Goal: Task Accomplishment & Management: Use online tool/utility

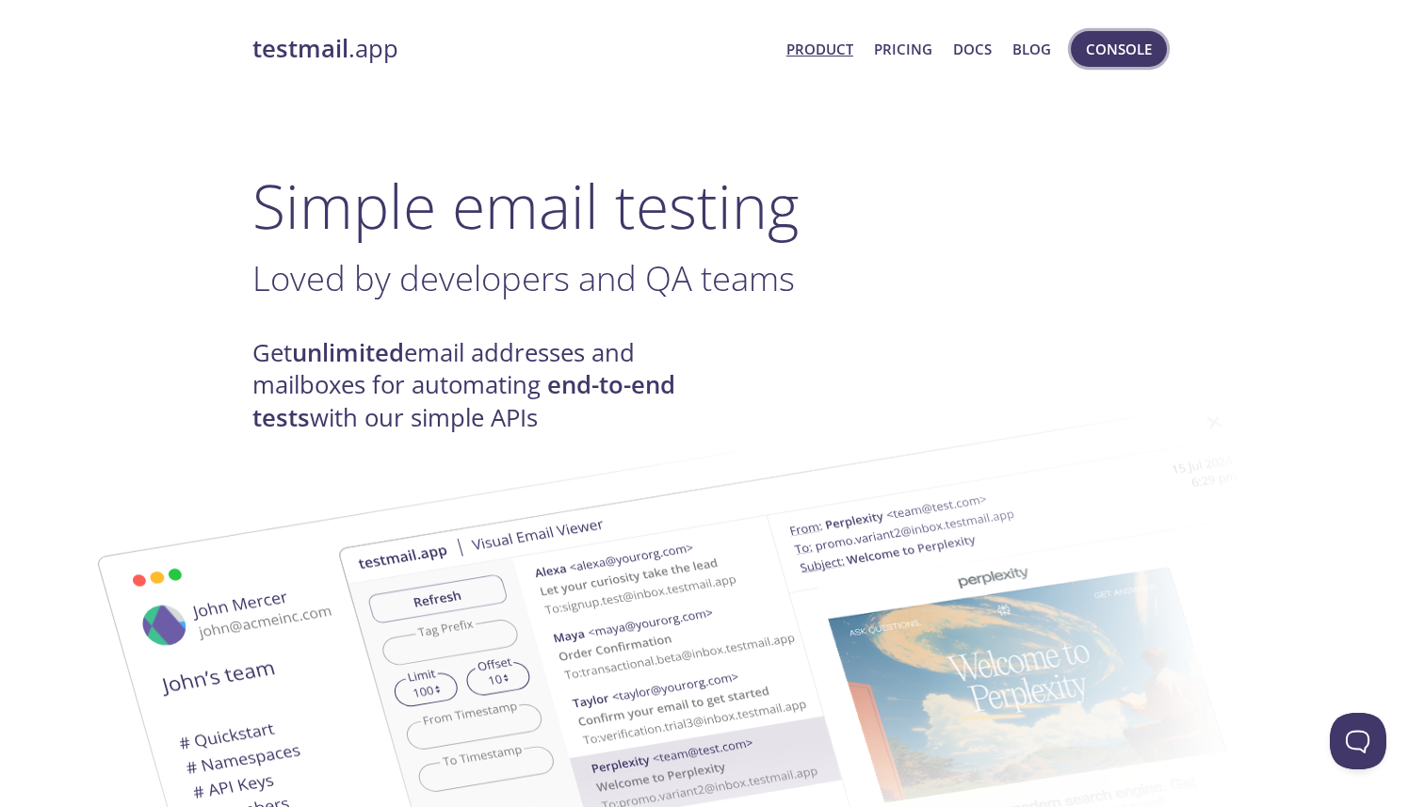
click at [1118, 45] on span "Console" at bounding box center [1119, 49] width 66 height 24
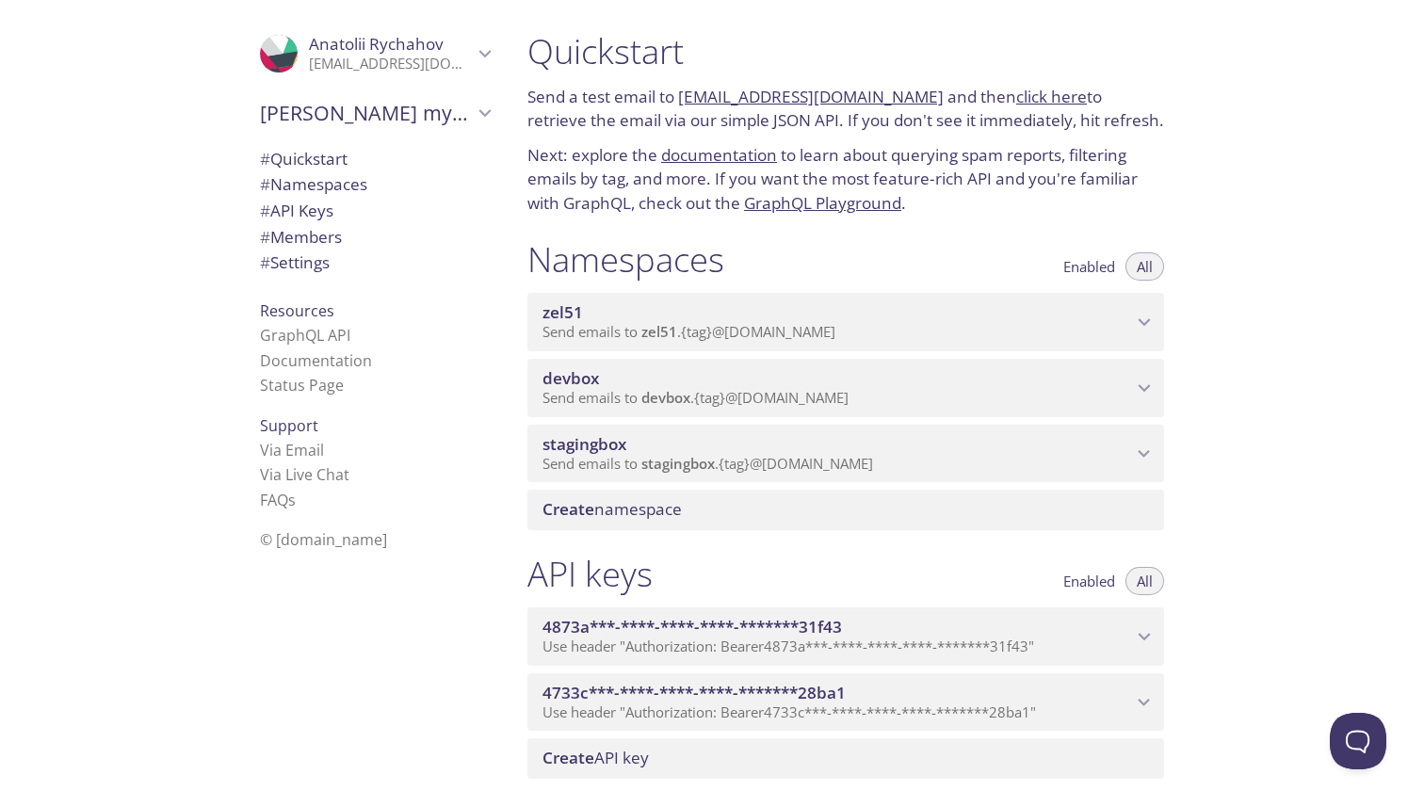
click at [829, 432] on div "stagingbox Send emails to stagingbox . {tag} @[DOMAIN_NAME]" at bounding box center [845, 454] width 636 height 58
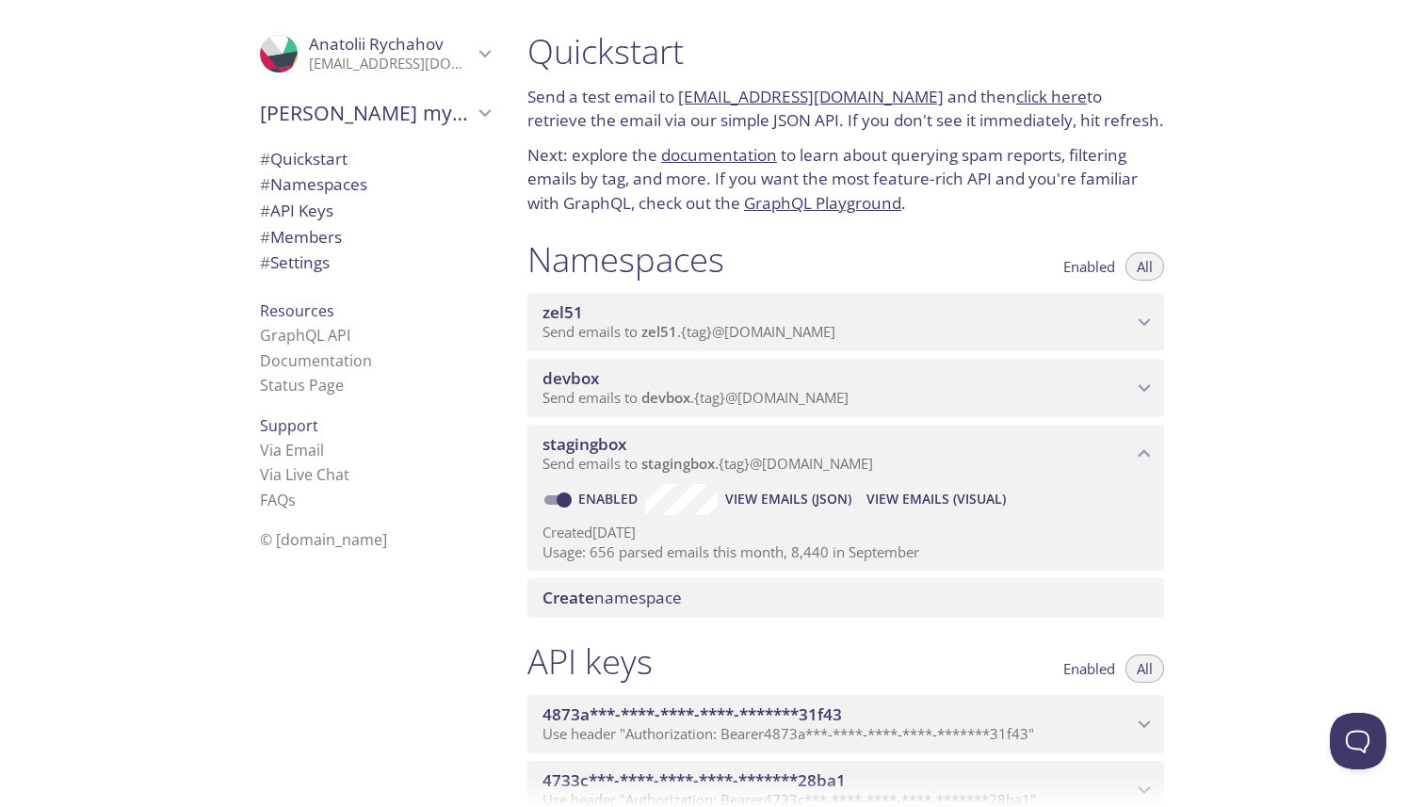
click at [965, 502] on span "View Emails (Visual)" at bounding box center [935, 499] width 139 height 23
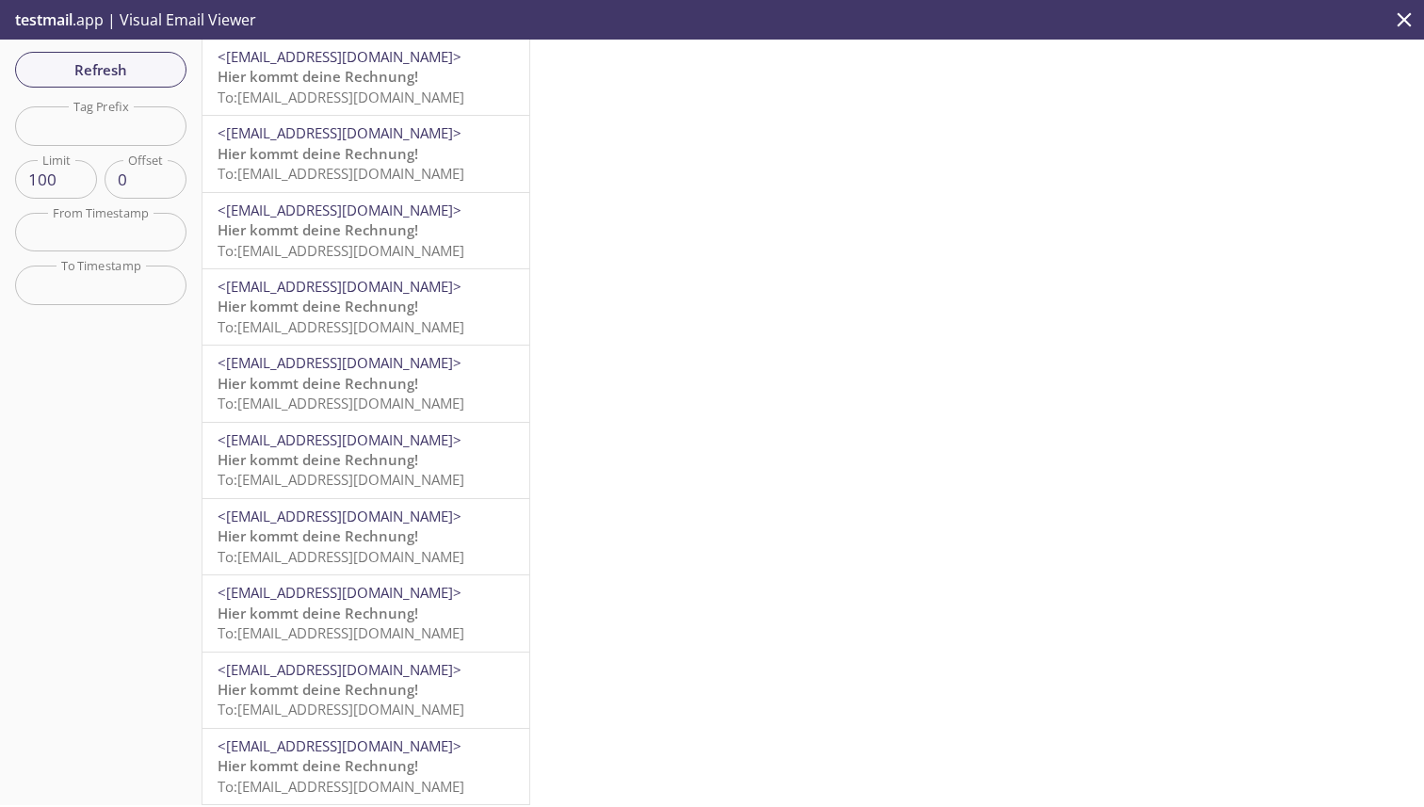
click at [86, 128] on input "text" at bounding box center [100, 125] width 171 height 39
type input "[PERSON_NAME]"
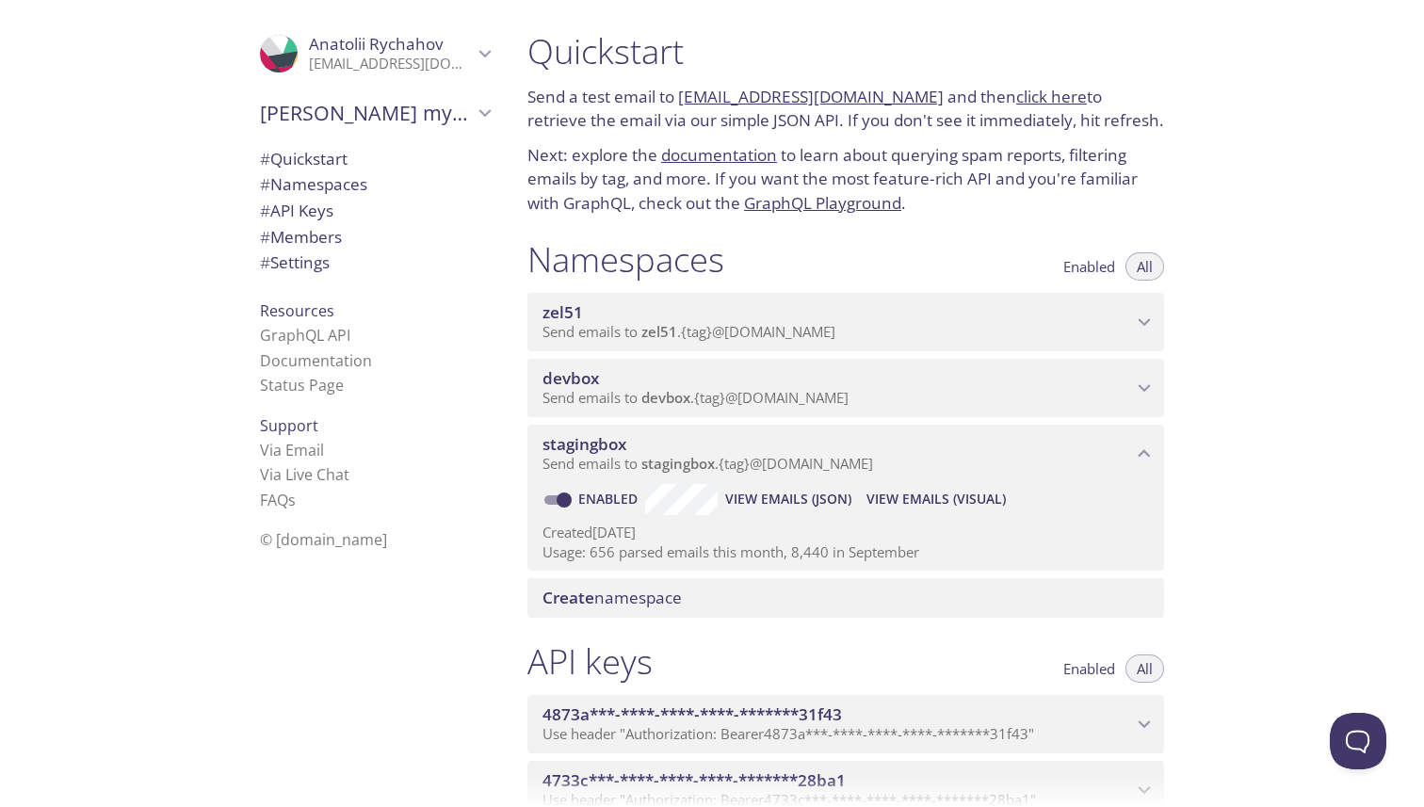
click at [1027, 363] on div "devbox Send emails to devbox . {tag} @[DOMAIN_NAME]" at bounding box center [845, 388] width 636 height 58
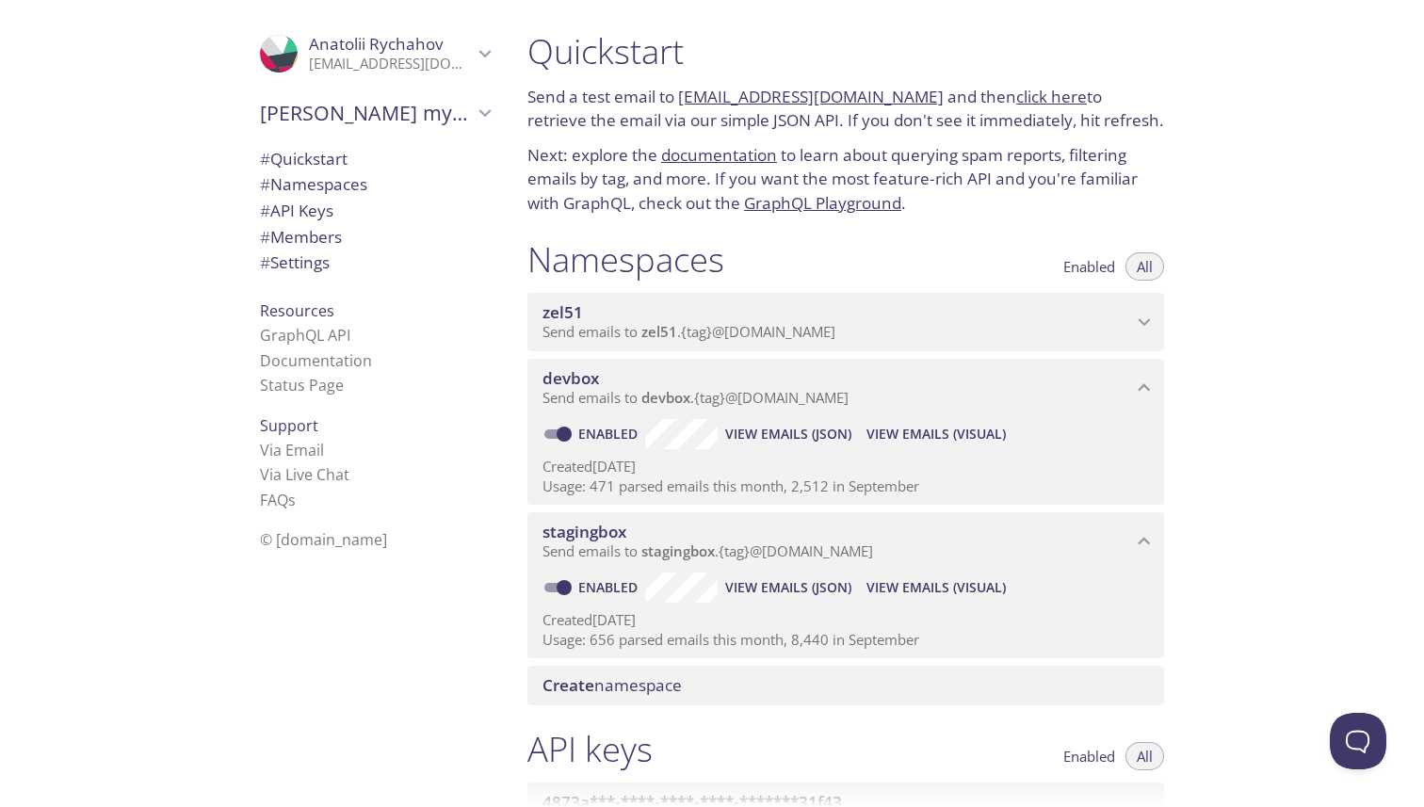
click at [935, 434] on span "View Emails (Visual)" at bounding box center [935, 434] width 139 height 23
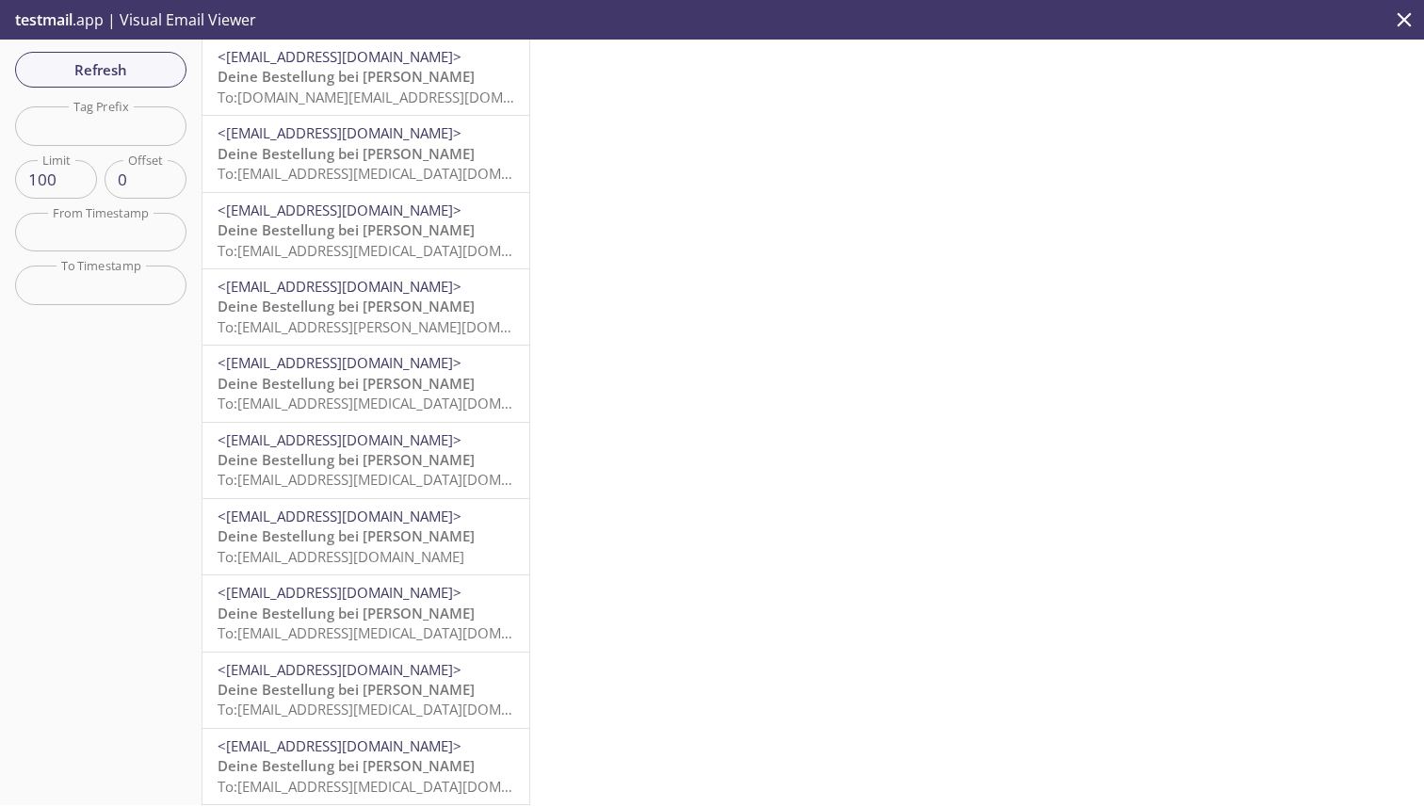
click at [70, 124] on input "text" at bounding box center [100, 125] width 171 height 39
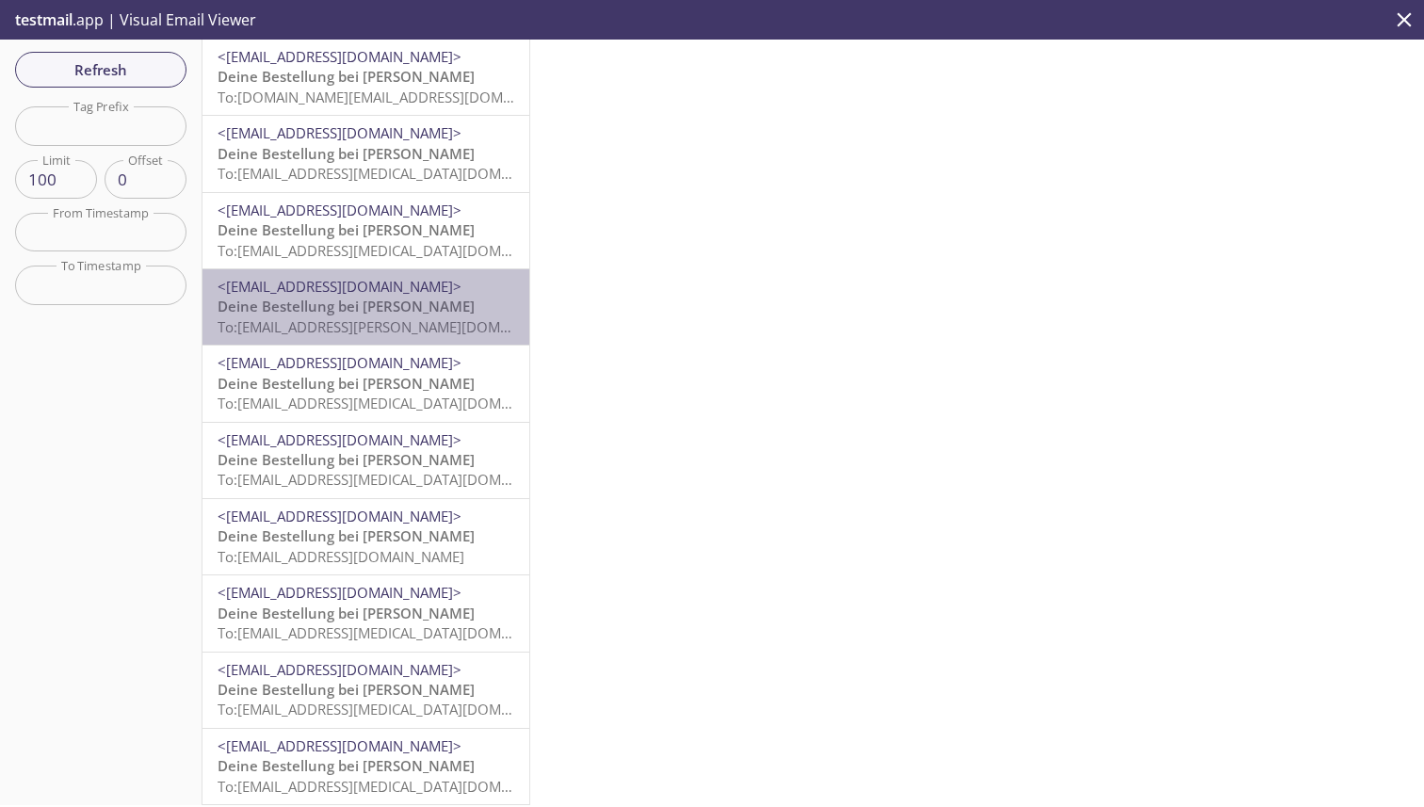
click at [327, 296] on span "<[EMAIL_ADDRESS][DOMAIN_NAME]>" at bounding box center [339, 286] width 244 height 19
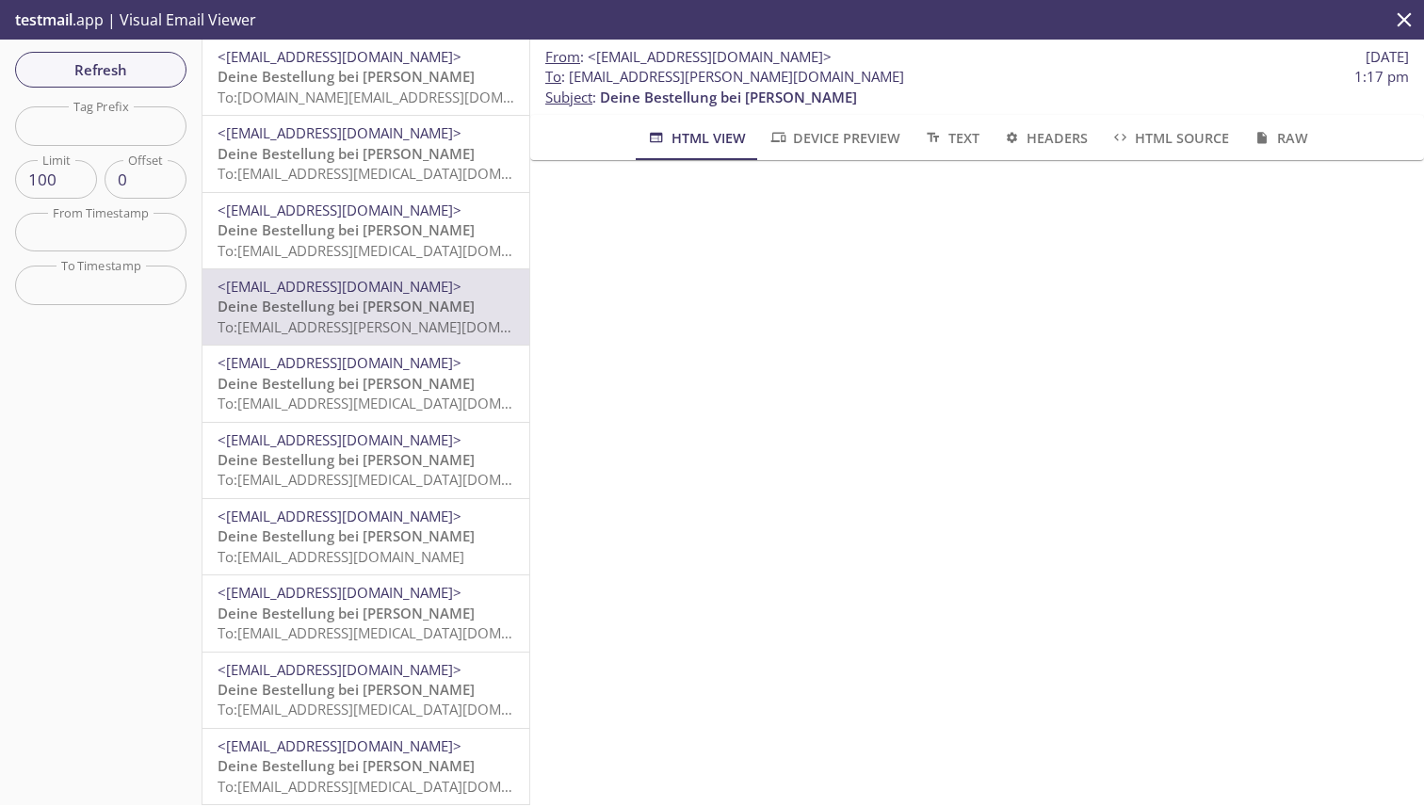
scroll to position [772, 0]
click at [330, 250] on span "To: [EMAIL_ADDRESS][MEDICAL_DATA][DOMAIN_NAME]" at bounding box center [395, 250] width 356 height 19
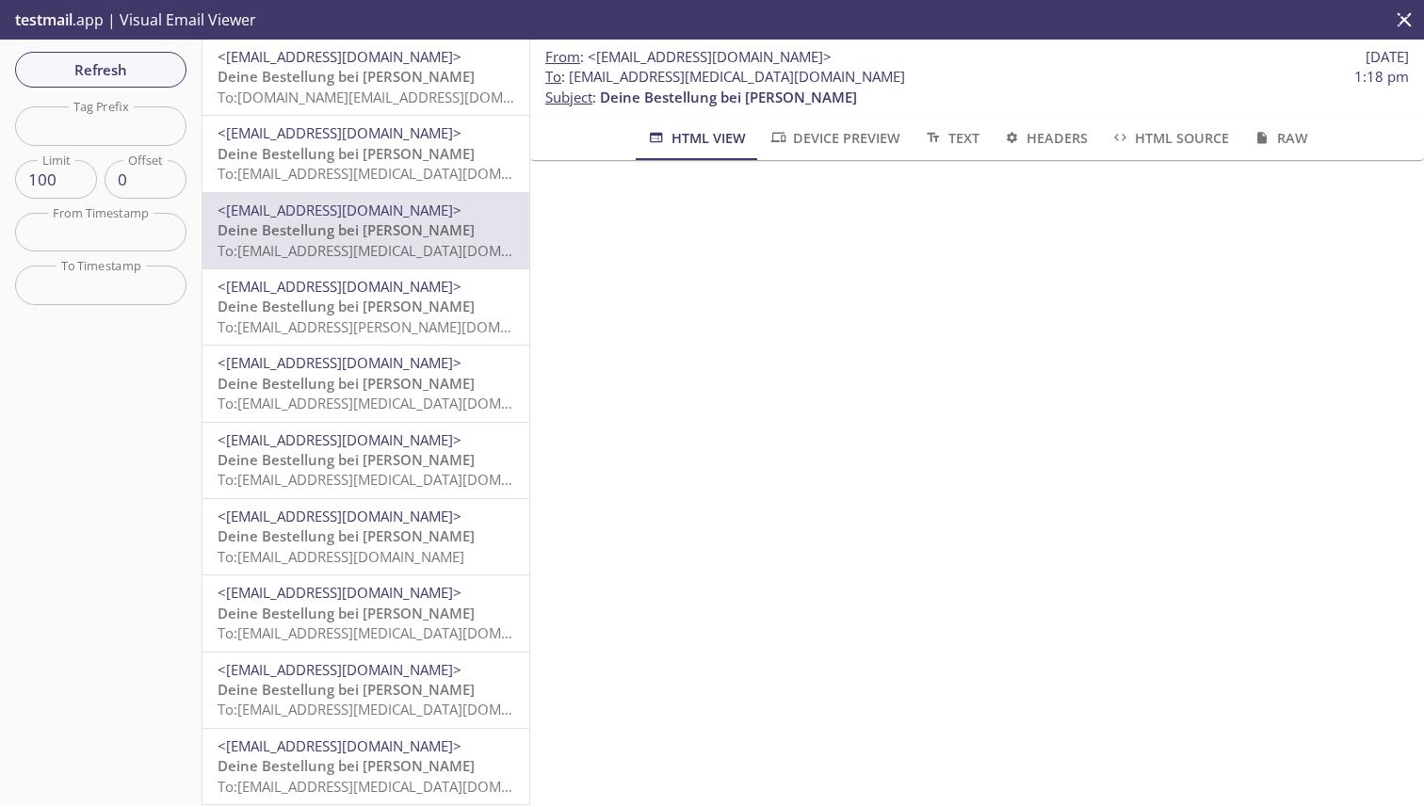
click at [328, 83] on span "Deine Bestellung bei [PERSON_NAME]" at bounding box center [345, 76] width 257 height 19
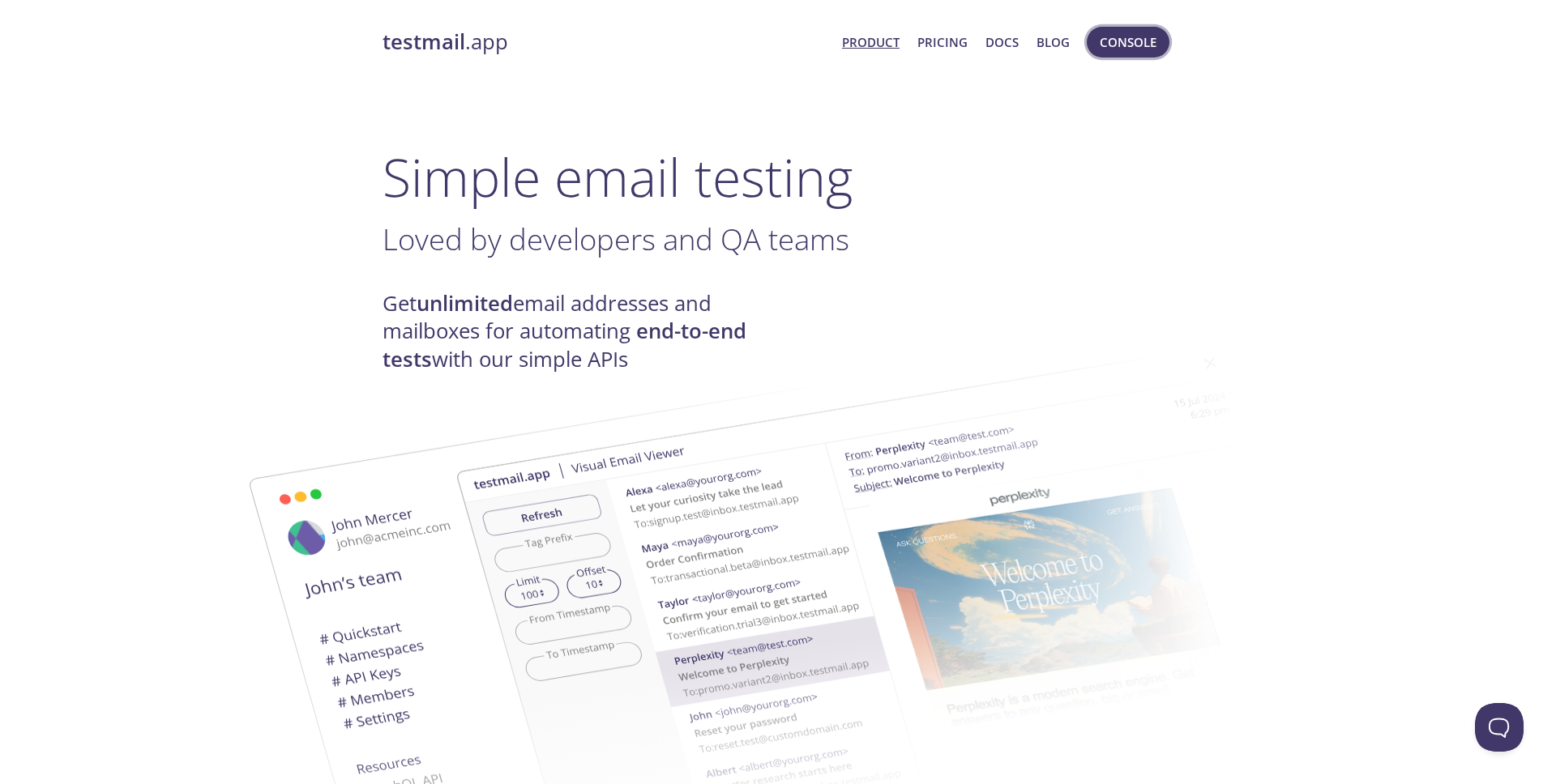
click at [1121, 47] on span "Console" at bounding box center [1128, 42] width 57 height 21
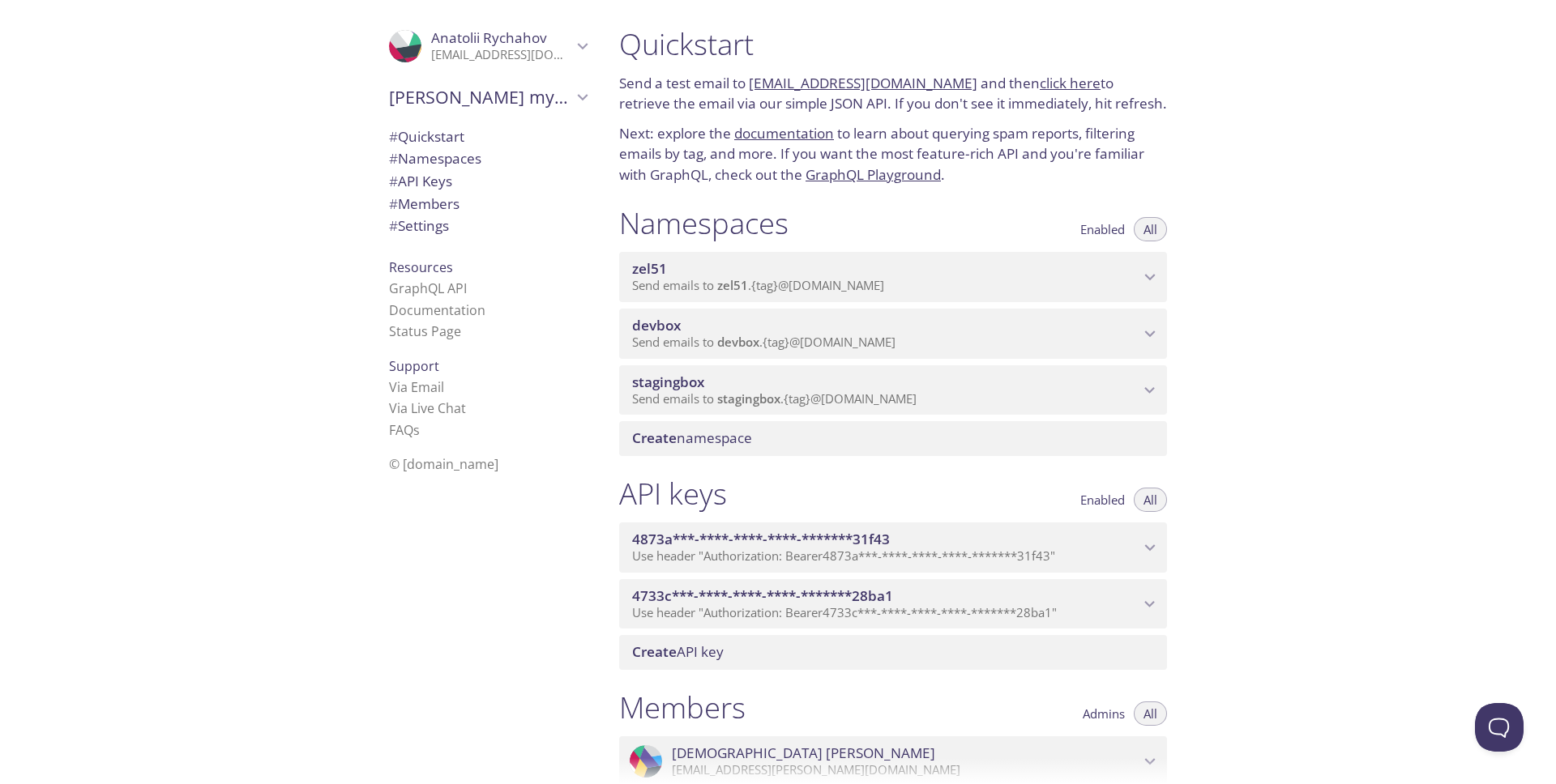
click at [964, 340] on p "Send emails to devbox . {tag} @inbox.testmail.app" at bounding box center [885, 343] width 507 height 16
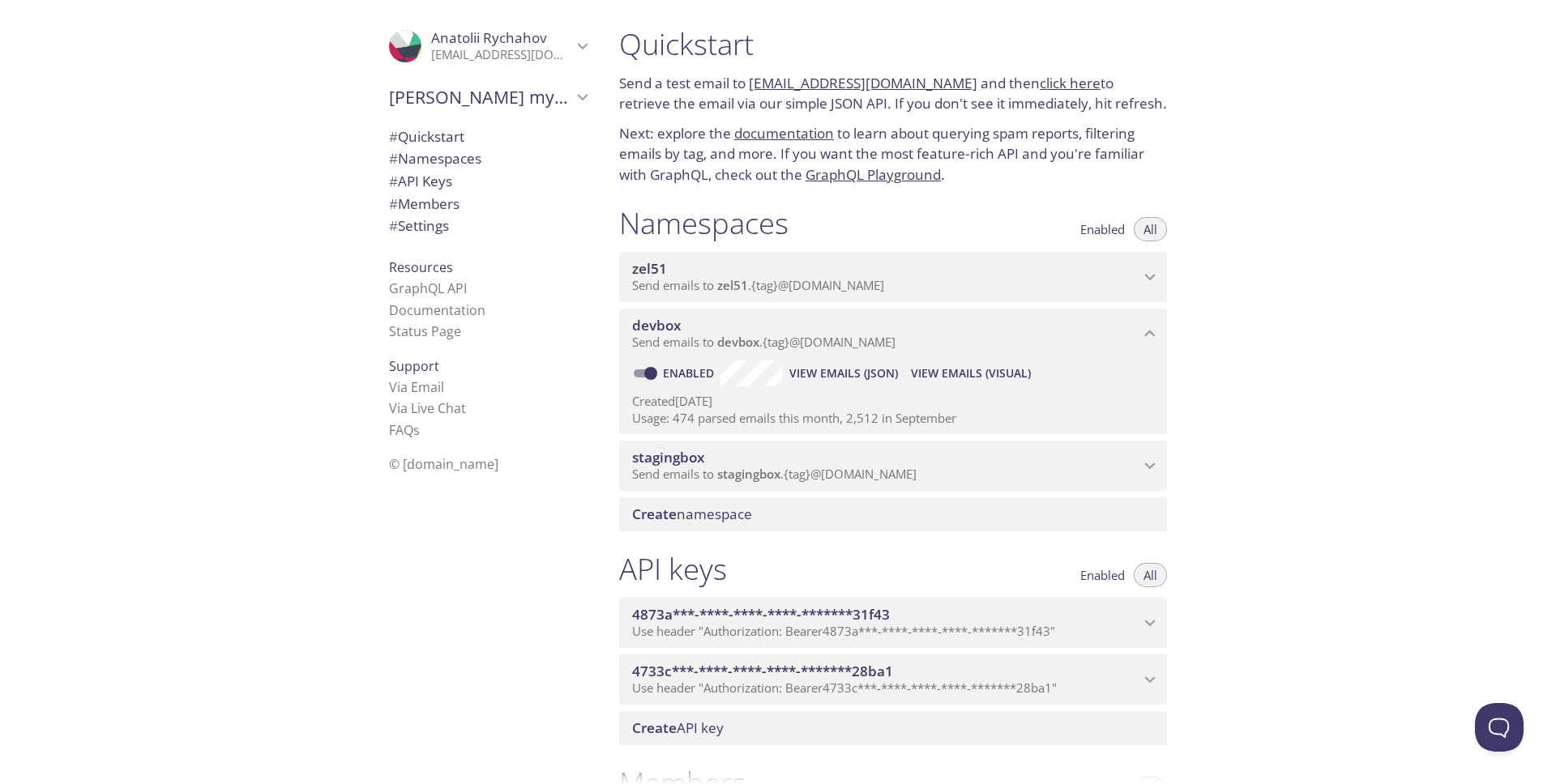
click at [982, 373] on span "View Emails (Visual)" at bounding box center [970, 373] width 120 height 20
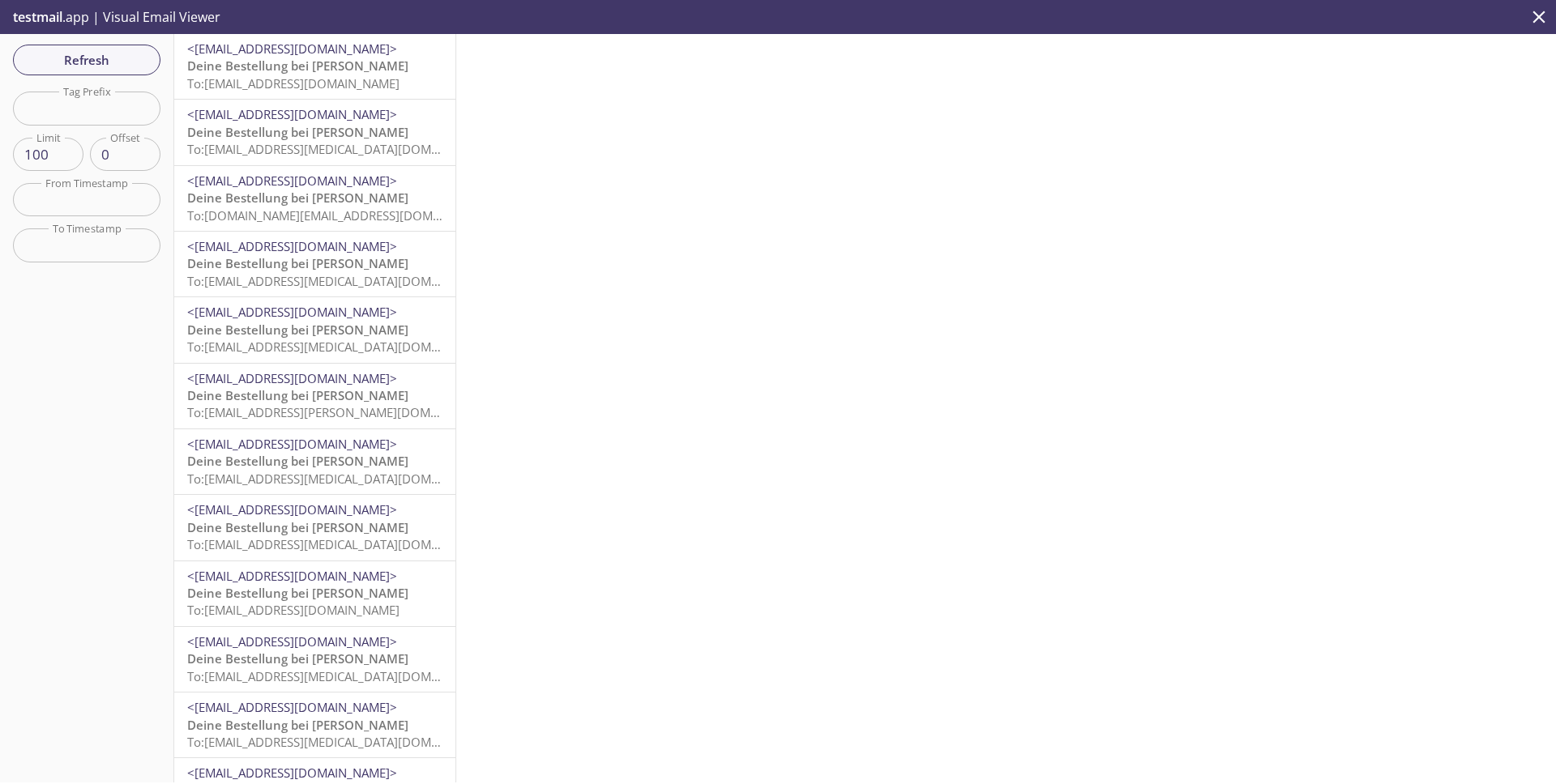
click at [67, 106] on input "text" at bounding box center [86, 108] width 147 height 34
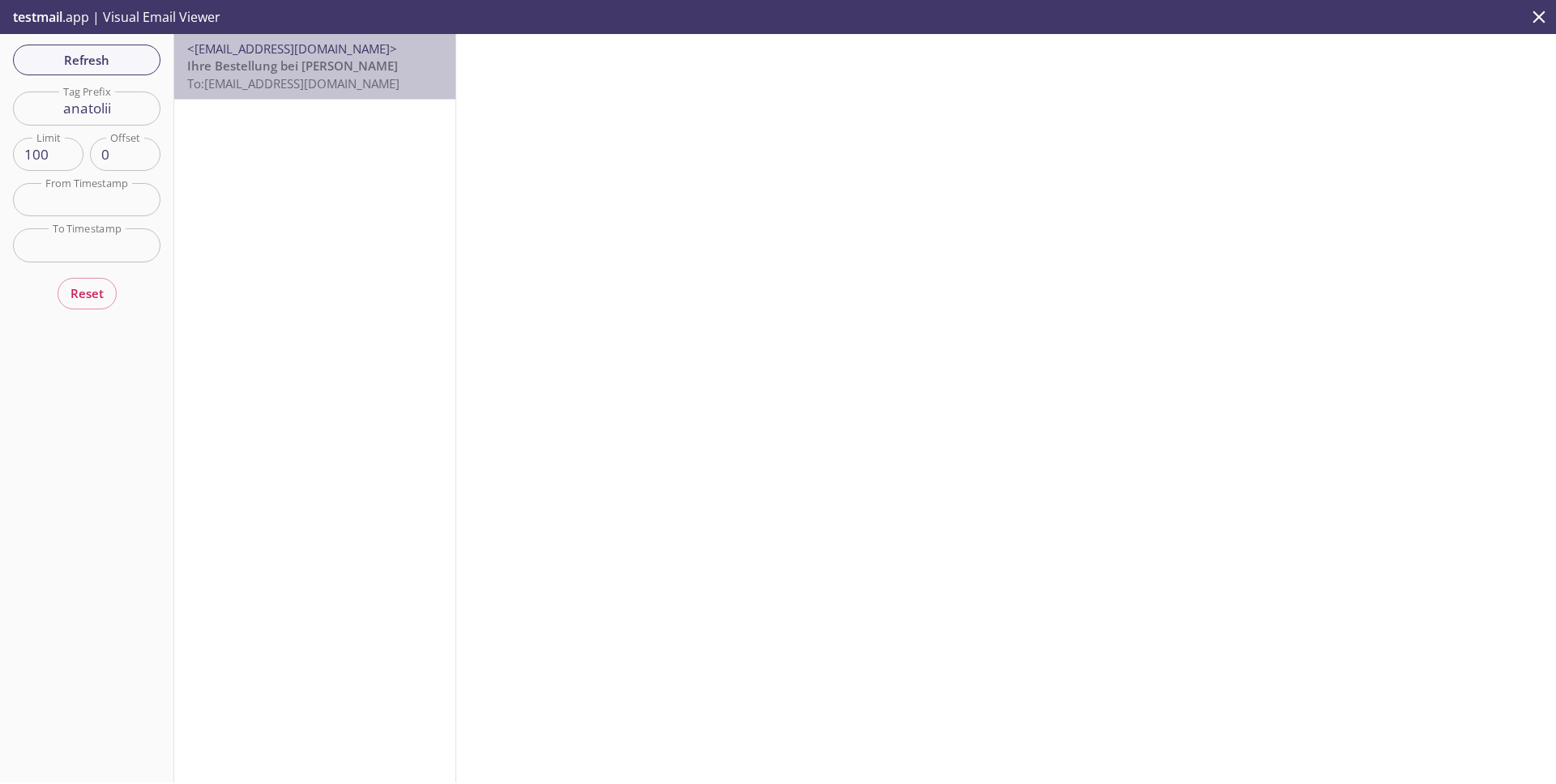
click at [258, 69] on span "Ihre Bestellung bei [PERSON_NAME]" at bounding box center [292, 65] width 211 height 16
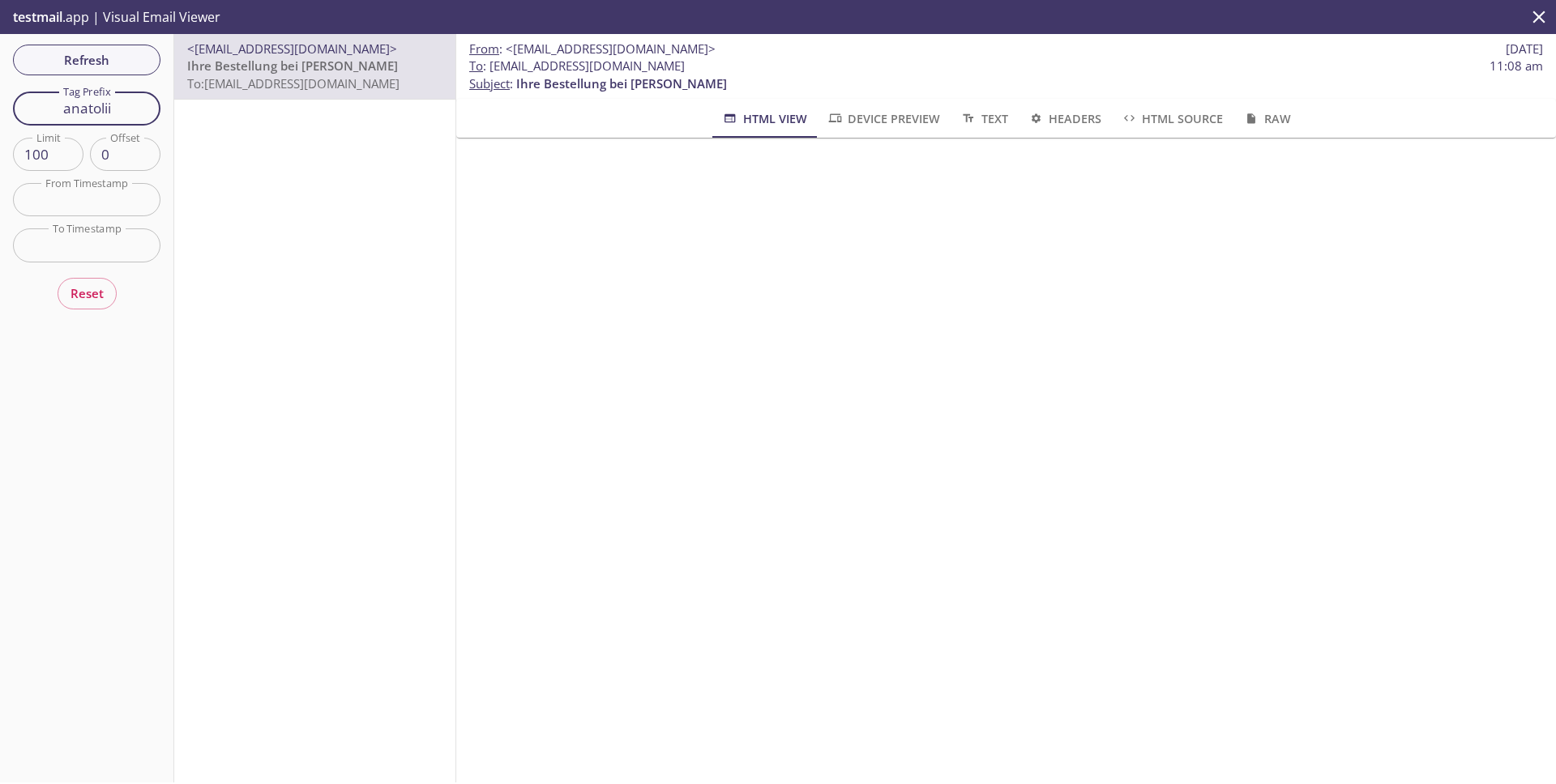
click at [129, 109] on input "anatolii" at bounding box center [86, 108] width 147 height 34
type input "[PERSON_NAME]"
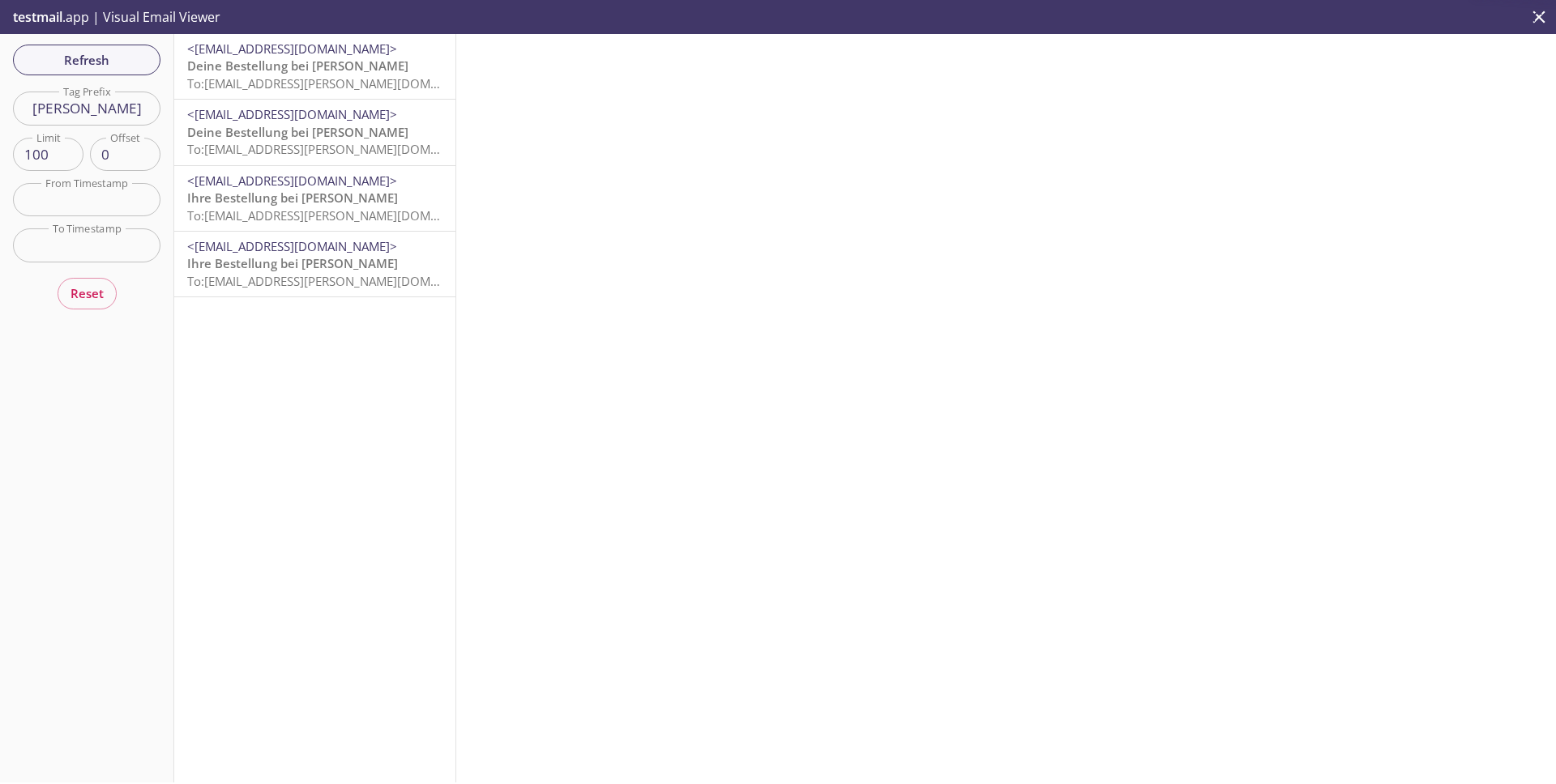
click at [290, 54] on span "<[EMAIL_ADDRESS][DOMAIN_NAME]>" at bounding box center [292, 48] width 210 height 16
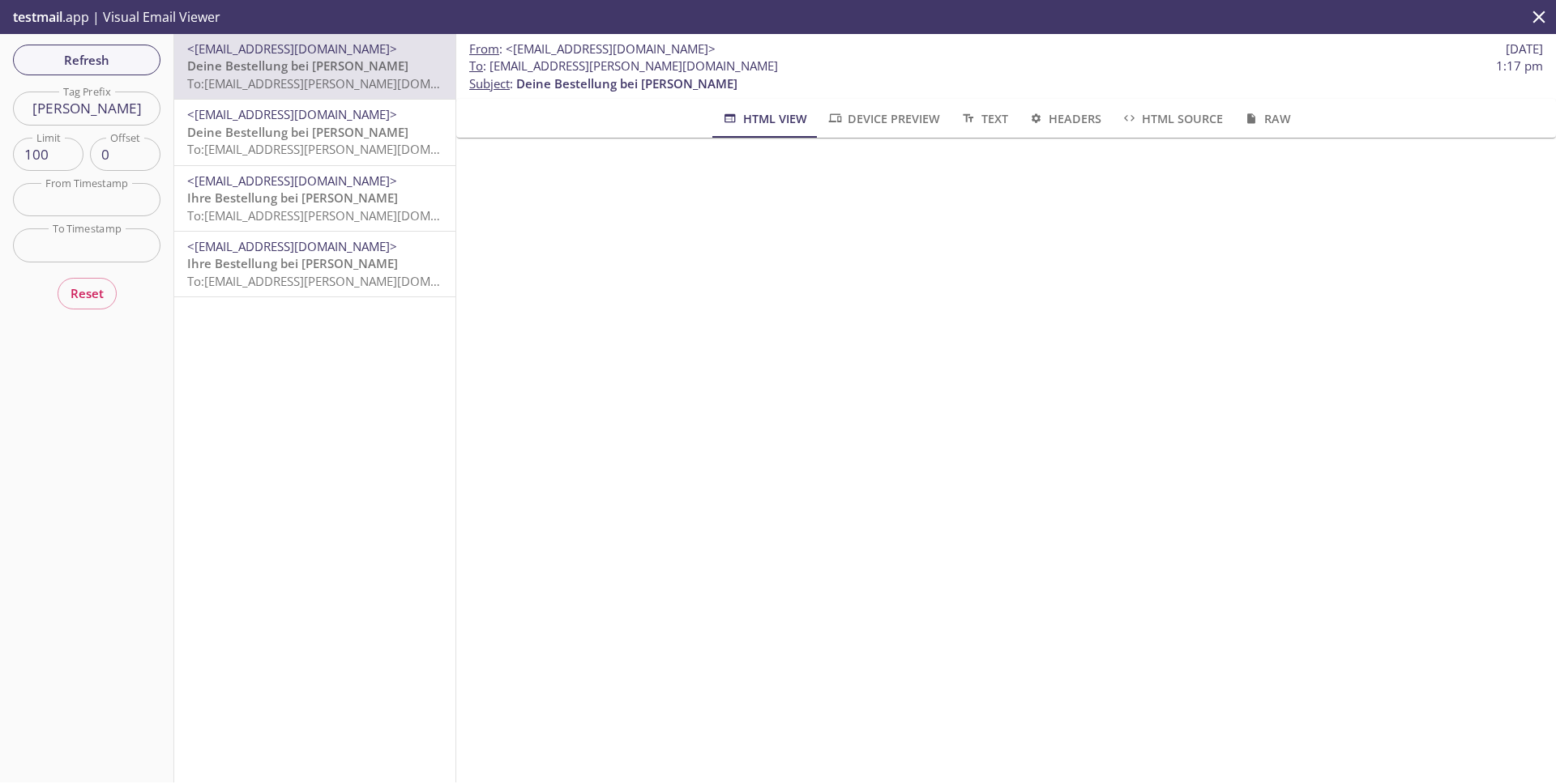
scroll to position [996, 0]
